Goal: Task Accomplishment & Management: Manage account settings

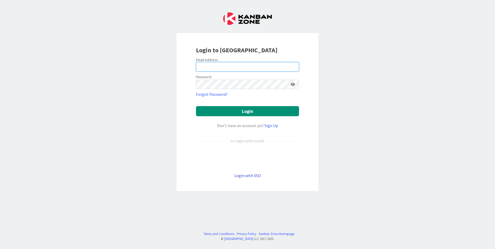
type input "[PERSON_NAME][EMAIL_ADDRESS][PERSON_NAME][DOMAIN_NAME]"
click at [248, 173] on link "Login with SSO" at bounding box center [247, 175] width 27 height 5
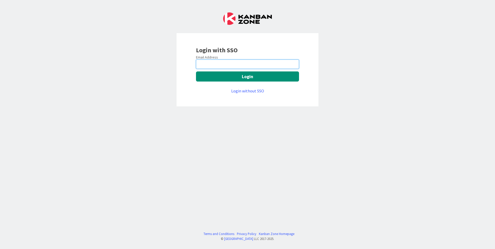
click at [216, 62] on input "email" at bounding box center [247, 64] width 103 height 9
type input "[PERSON_NAME][EMAIL_ADDRESS][PERSON_NAME][DOMAIN_NAME]"
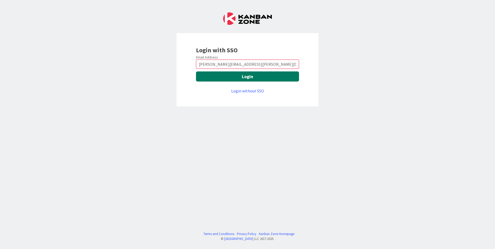
click at [250, 75] on button "Login" at bounding box center [247, 76] width 103 height 10
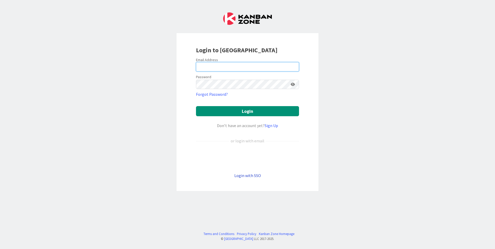
type input "darryl.perry@mrcglobal.com"
click at [249, 175] on link "Login with SSO" at bounding box center [247, 175] width 27 height 5
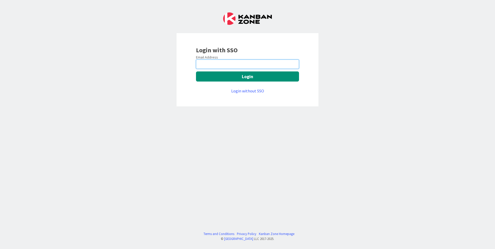
click at [226, 63] on input "email" at bounding box center [247, 64] width 103 height 9
type input "darryl.perry@mrcglobal.com"
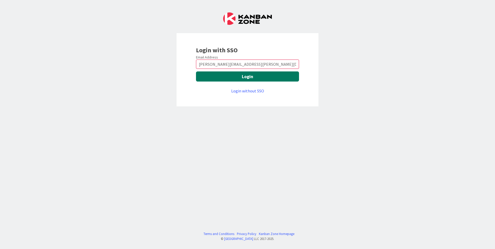
click at [230, 79] on button "Login" at bounding box center [247, 76] width 103 height 10
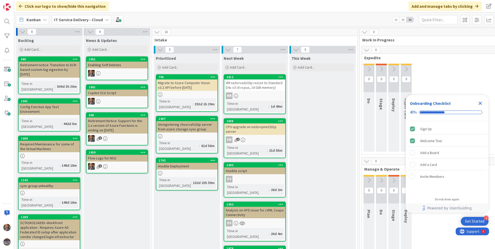
click at [478, 104] on icon "Close Checklist" at bounding box center [480, 103] width 6 height 6
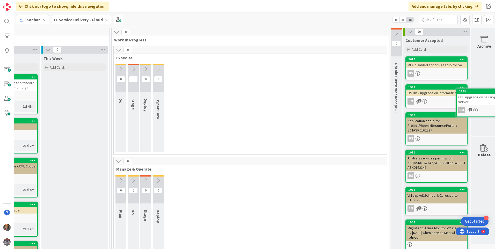
scroll to position [0, 256]
